Goal: Navigation & Orientation: Find specific page/section

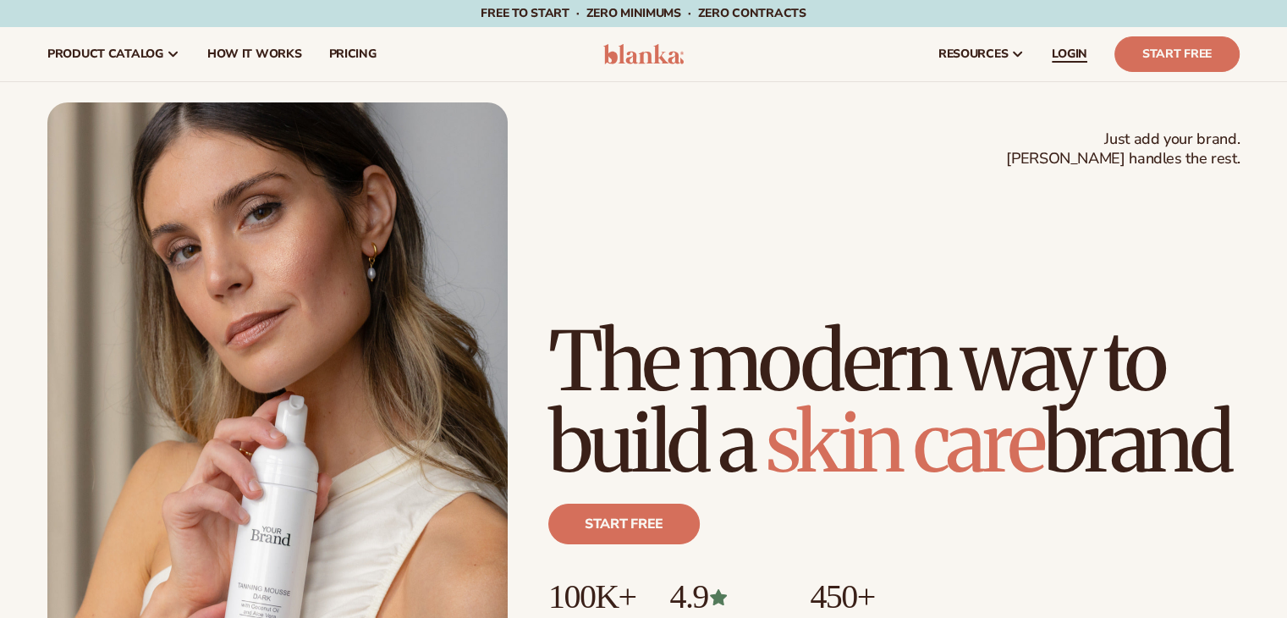
click at [1066, 52] on span "LOGIN" at bounding box center [1070, 54] width 36 height 14
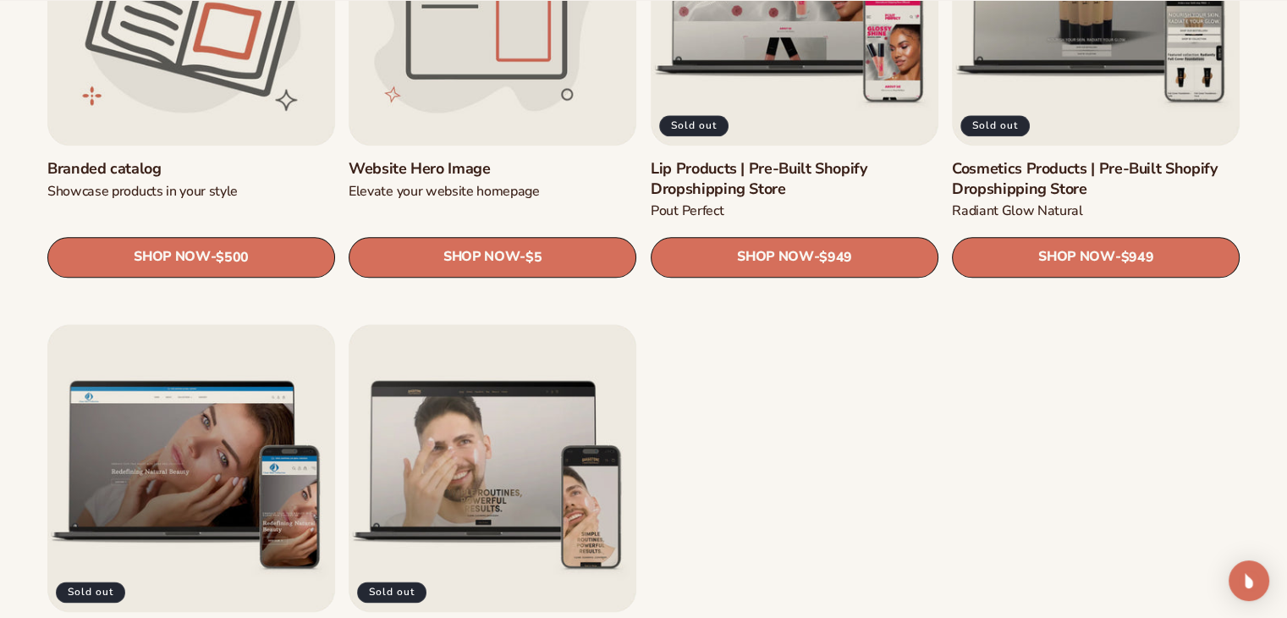
scroll to position [2254, 0]
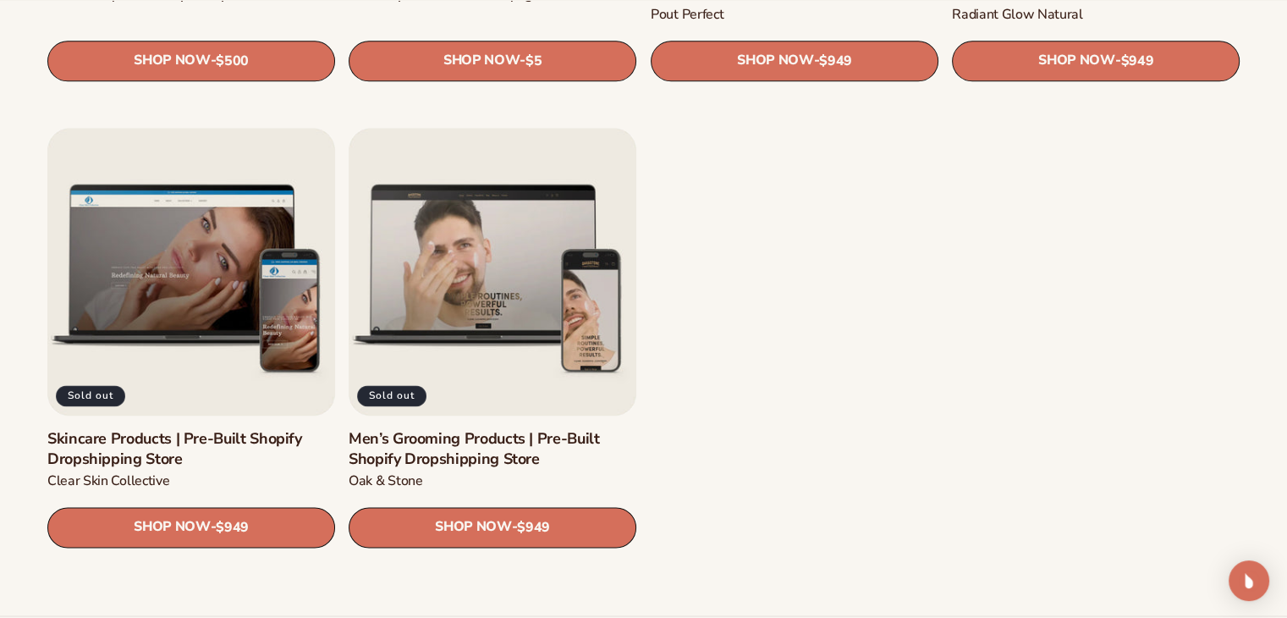
scroll to position [2363, 0]
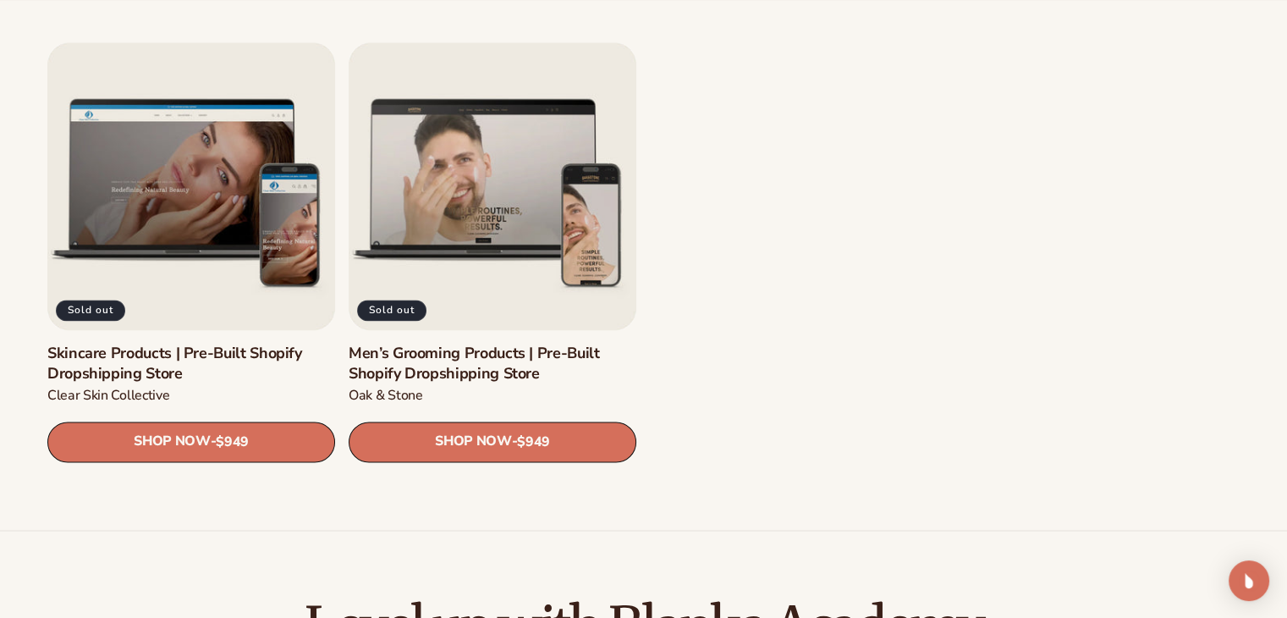
drag, startPoint x: 1296, startPoint y: 31, endPoint x: 1255, endPoint y: 329, distance: 300.5
